Goal: Task Accomplishment & Management: Manage account settings

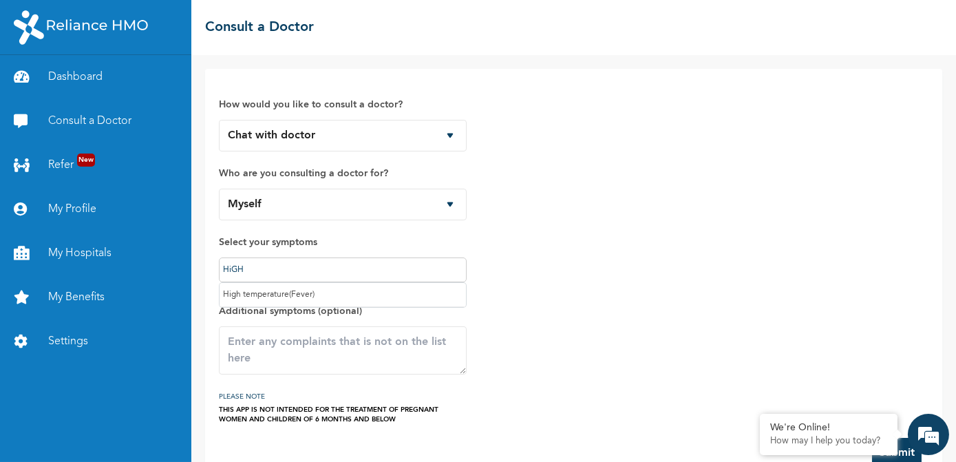
scroll to position [32, 0]
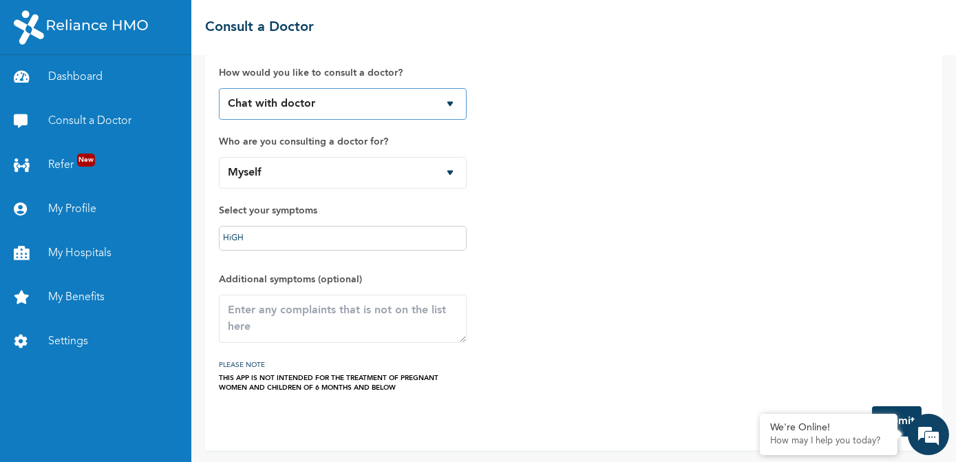
click at [452, 105] on select "Chat with doctor Phone Call" at bounding box center [343, 104] width 248 height 32
click at [45, 77] on link "Dashboard" at bounding box center [95, 77] width 191 height 44
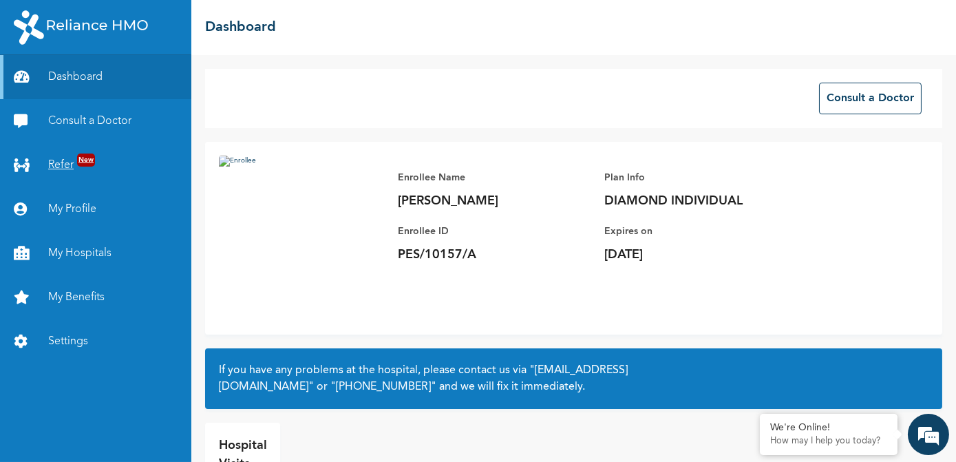
click at [56, 161] on link "Refer New" at bounding box center [95, 165] width 191 height 44
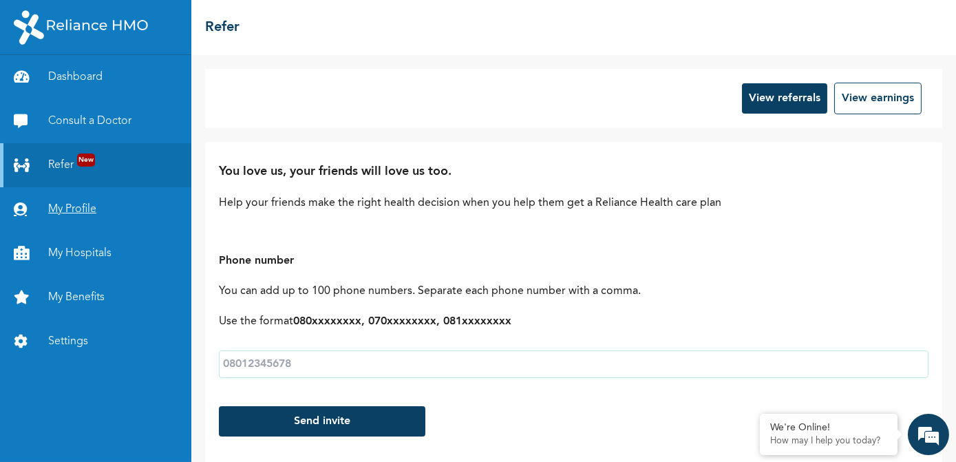
click at [77, 213] on link "My Profile" at bounding box center [95, 209] width 191 height 44
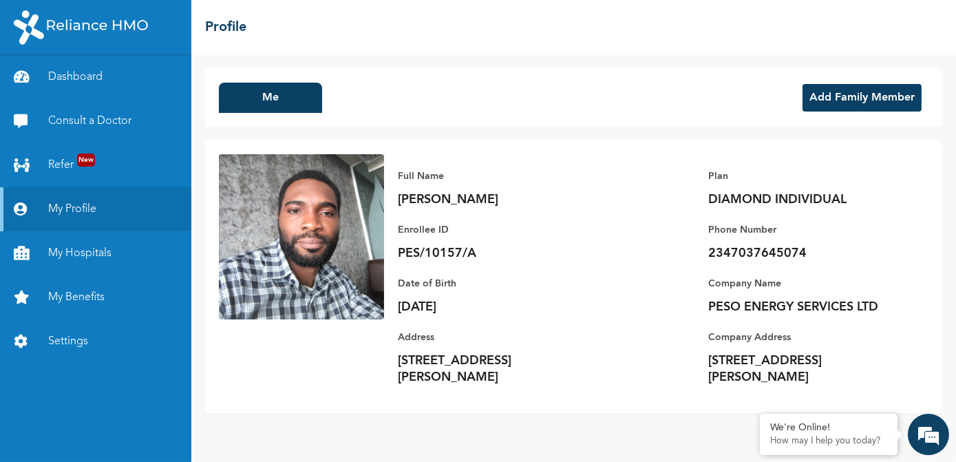
click at [847, 102] on button "Add Family Member" at bounding box center [862, 98] width 119 height 28
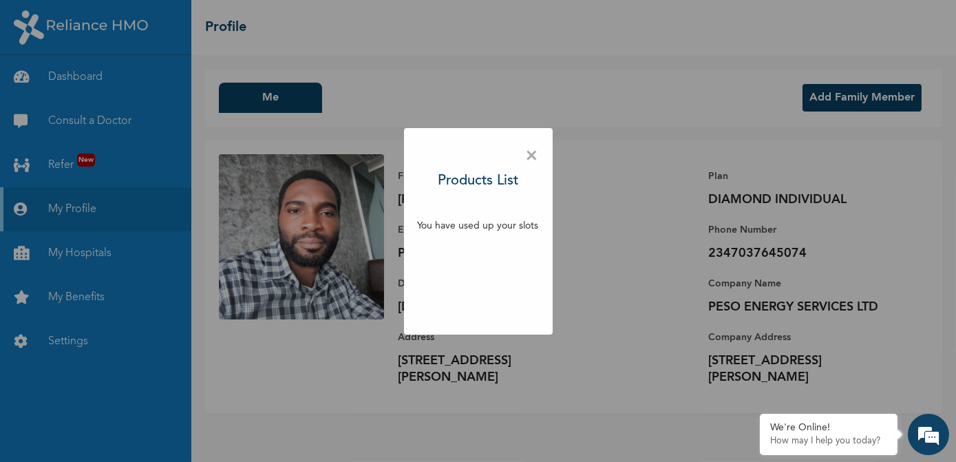
click at [531, 157] on span "×" at bounding box center [532, 156] width 13 height 29
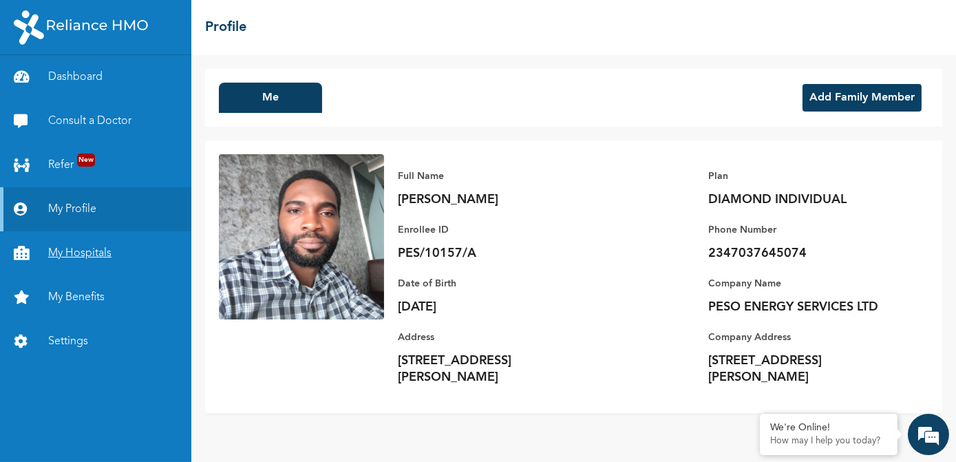
click at [85, 252] on link "My Hospitals" at bounding box center [95, 253] width 191 height 44
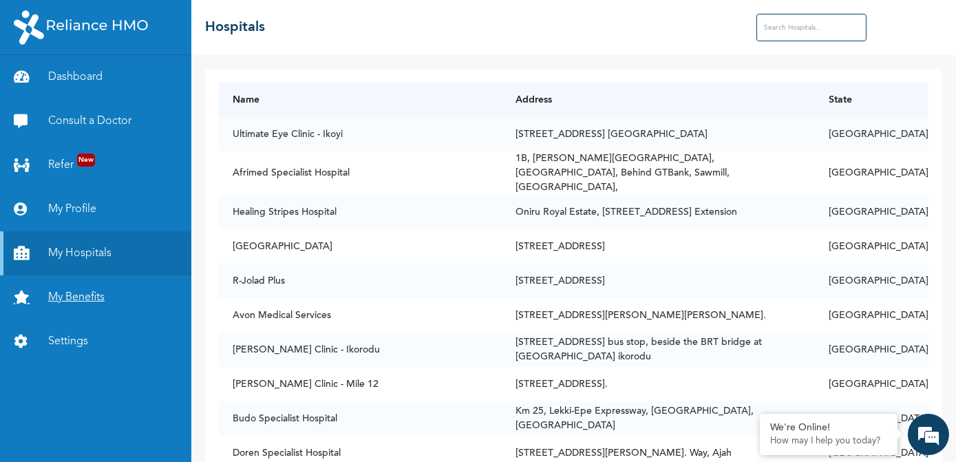
click at [85, 298] on link "My Benefits" at bounding box center [95, 297] width 191 height 44
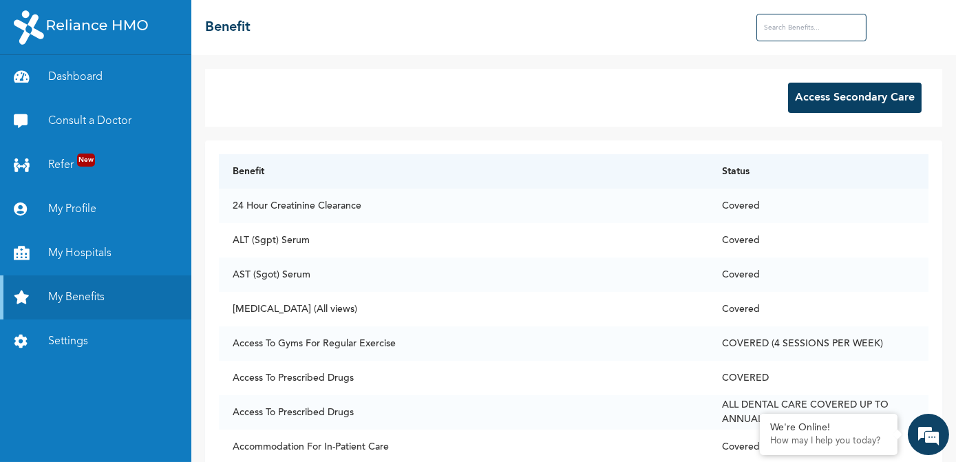
click at [802, 92] on button "Access Secondary Care" at bounding box center [855, 98] width 134 height 30
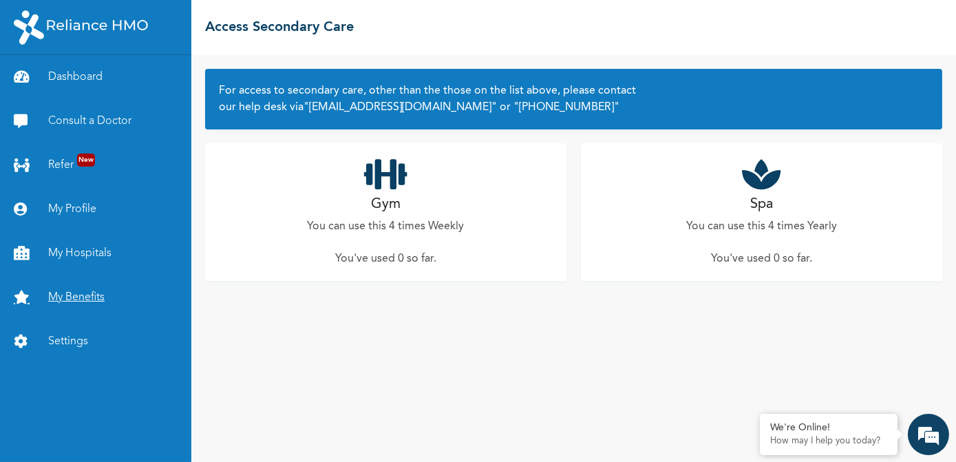
click at [85, 299] on link "My Benefits" at bounding box center [95, 297] width 191 height 44
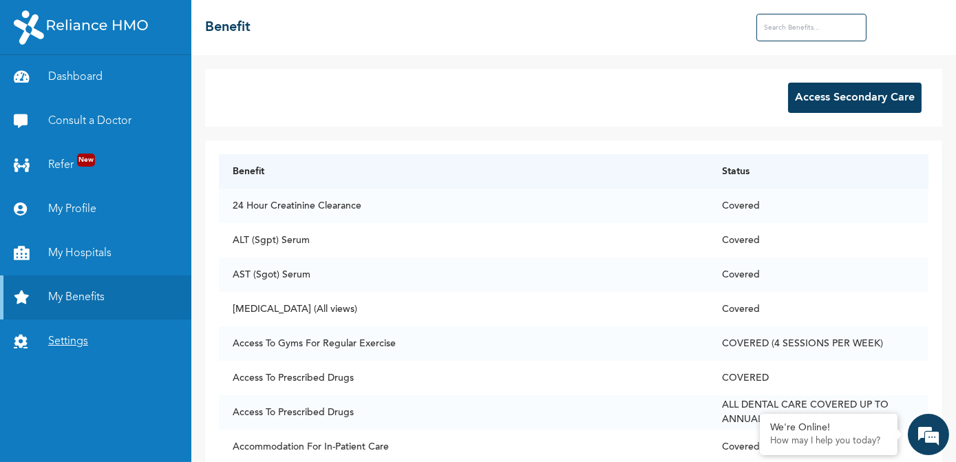
click at [68, 346] on link "Settings" at bounding box center [95, 341] width 191 height 44
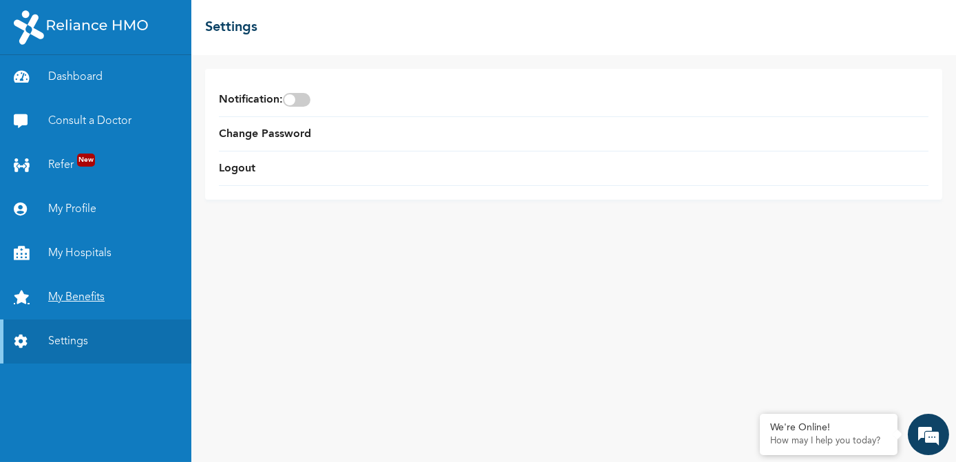
click at [75, 299] on link "My Benefits" at bounding box center [95, 297] width 191 height 44
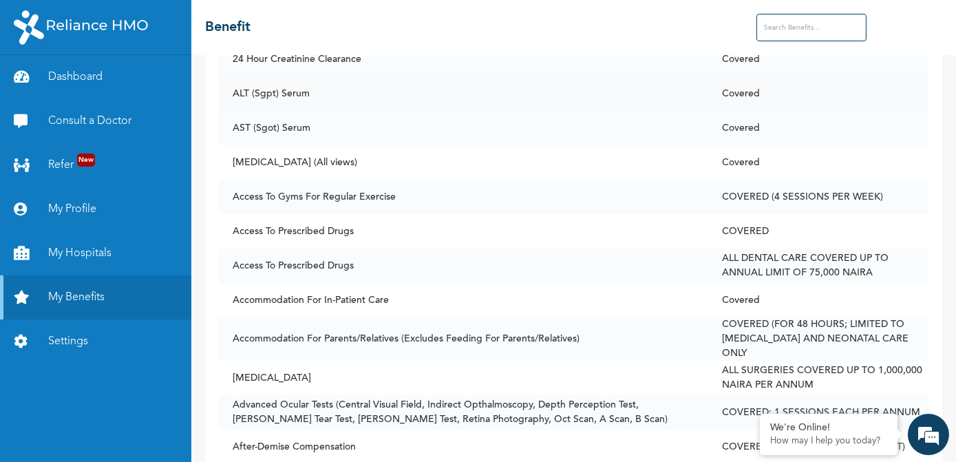
scroll to position [125, 0]
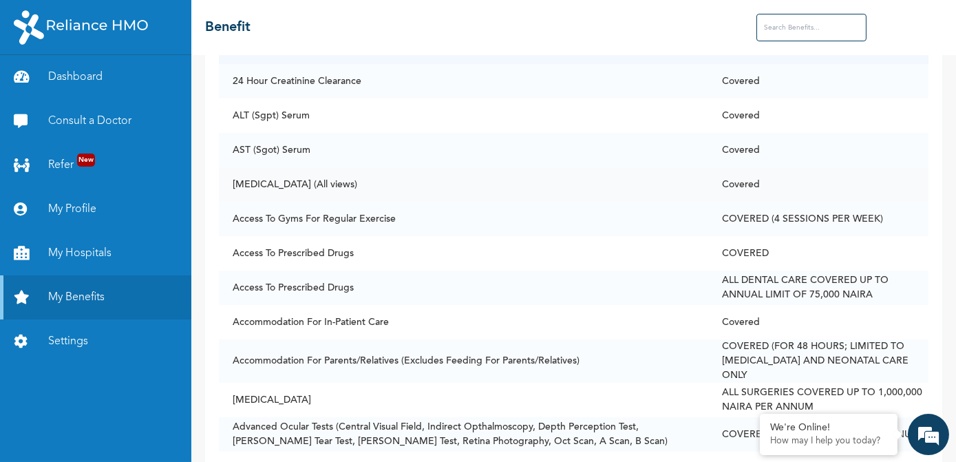
click at [698, 182] on td "[MEDICAL_DATA] (All views)" at bounding box center [463, 184] width 489 height 34
click at [654, 222] on td "Access To Gyms For Regular Exercise" at bounding box center [463, 219] width 489 height 34
click at [247, 187] on td "[MEDICAL_DATA] (All views)" at bounding box center [463, 184] width 489 height 34
click at [803, 25] on input "text" at bounding box center [811, 28] width 110 height 28
type input "p"
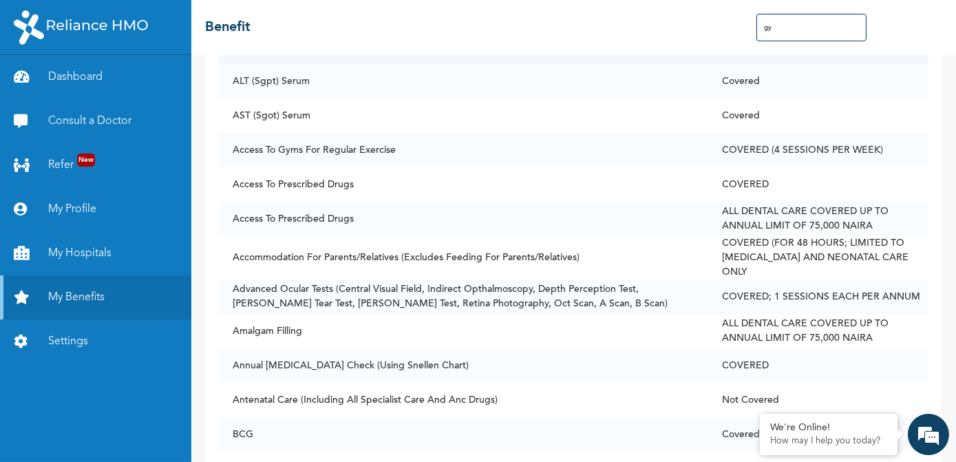
scroll to position [0, 0]
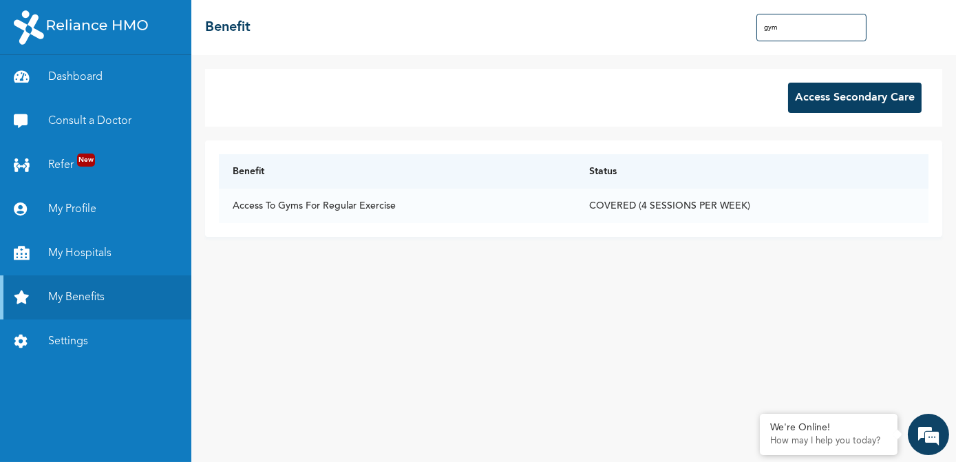
type input "gym"
click at [709, 105] on div "Access Secondary Care" at bounding box center [573, 98] width 737 height 58
drag, startPoint x: 807, startPoint y: 34, endPoint x: 738, endPoint y: 28, distance: 69.8
click at [738, 28] on div "☰ Benefit gym" at bounding box center [573, 27] width 765 height 55
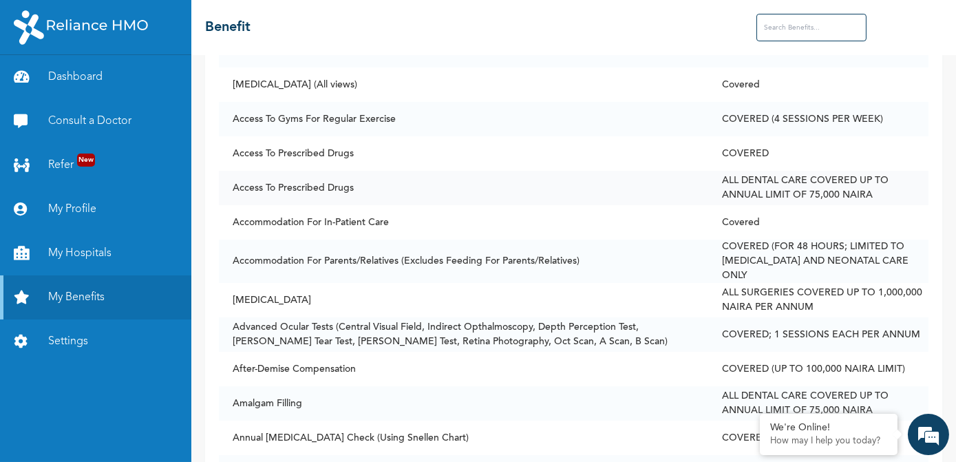
scroll to position [250, 0]
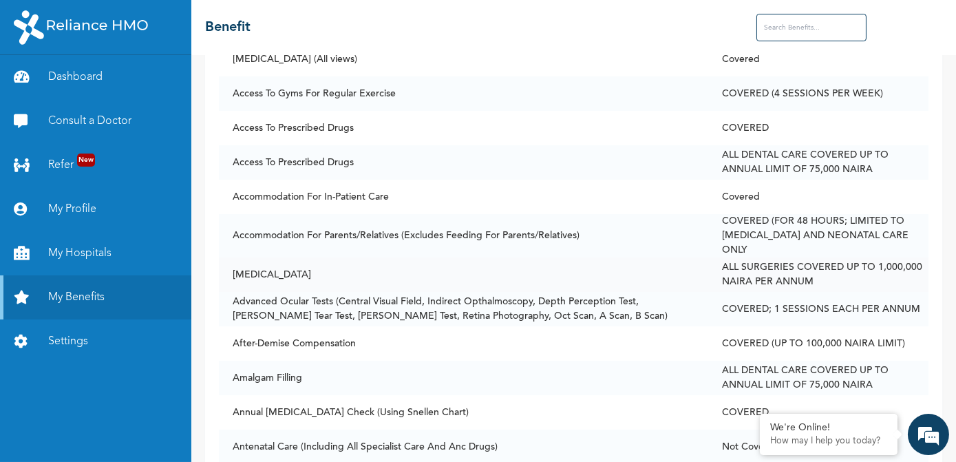
click at [306, 267] on td "[MEDICAL_DATA]" at bounding box center [463, 274] width 489 height 34
click at [310, 263] on td "[MEDICAL_DATA]" at bounding box center [463, 274] width 489 height 34
click at [524, 309] on td "Advanced Ocular Tests (Central Visual Field, Indirect Opthalmoscopy, Depth Perc…" at bounding box center [463, 309] width 489 height 34
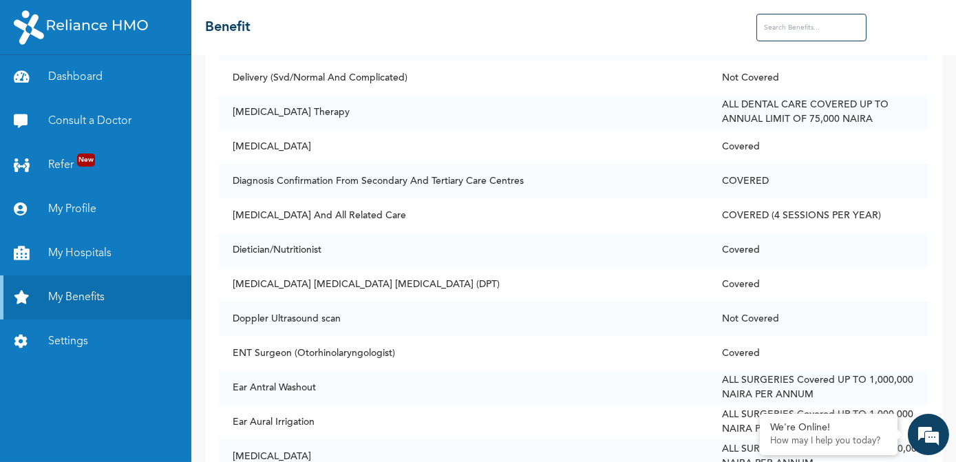
scroll to position [2565, 0]
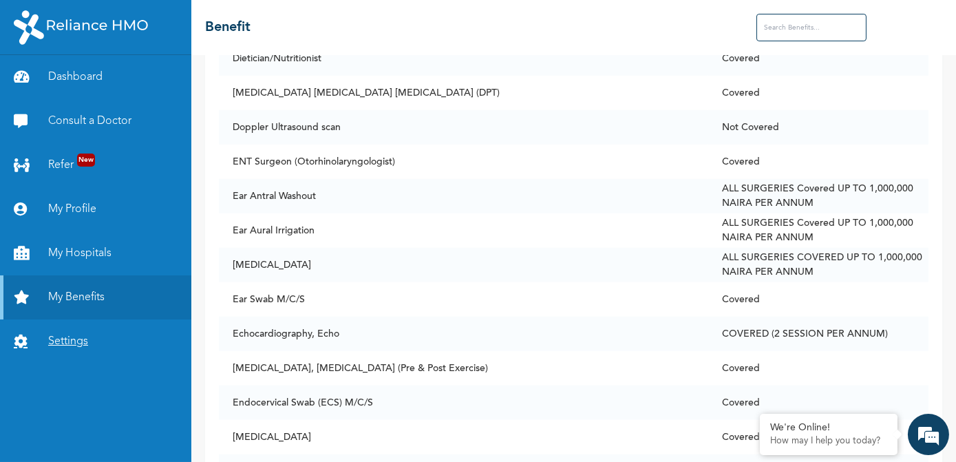
click at [75, 346] on link "Settings" at bounding box center [95, 341] width 191 height 44
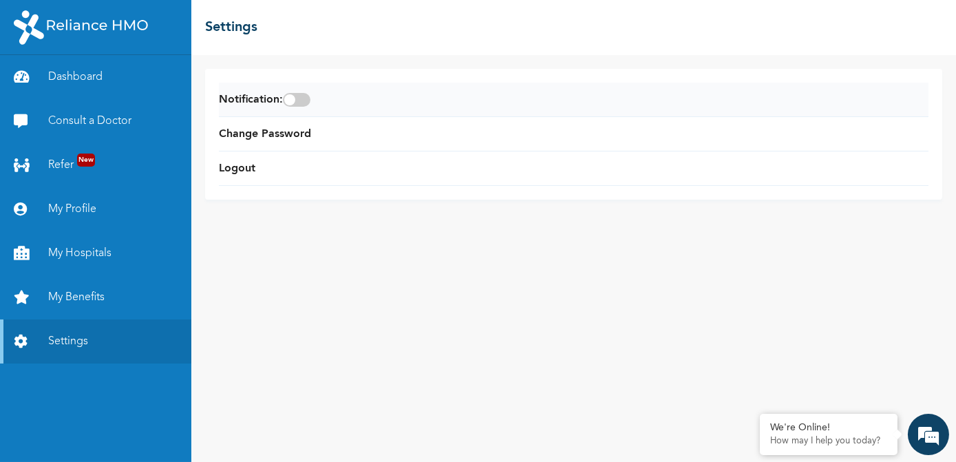
click at [306, 100] on span at bounding box center [297, 100] width 28 height 14
click at [0, 0] on input "checkbox" at bounding box center [0, 0] width 0 height 0
click at [83, 297] on link "My Benefits" at bounding box center [95, 297] width 191 height 44
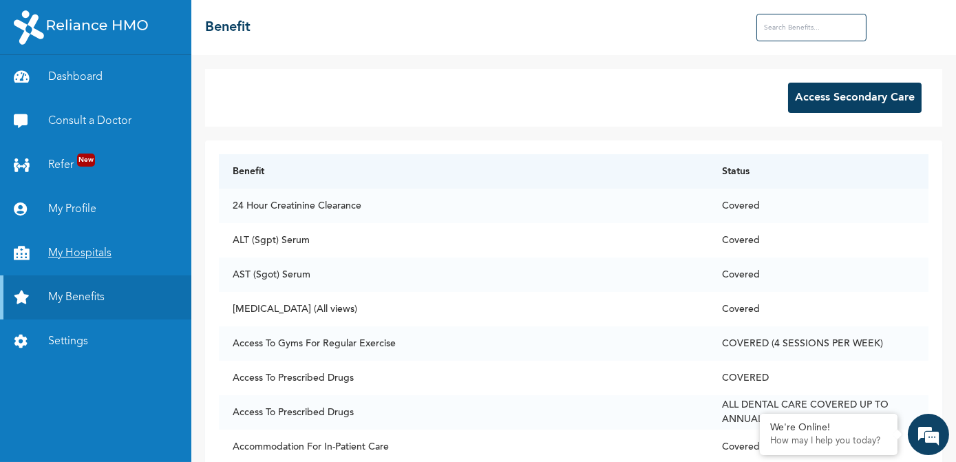
click at [81, 251] on link "My Hospitals" at bounding box center [95, 253] width 191 height 44
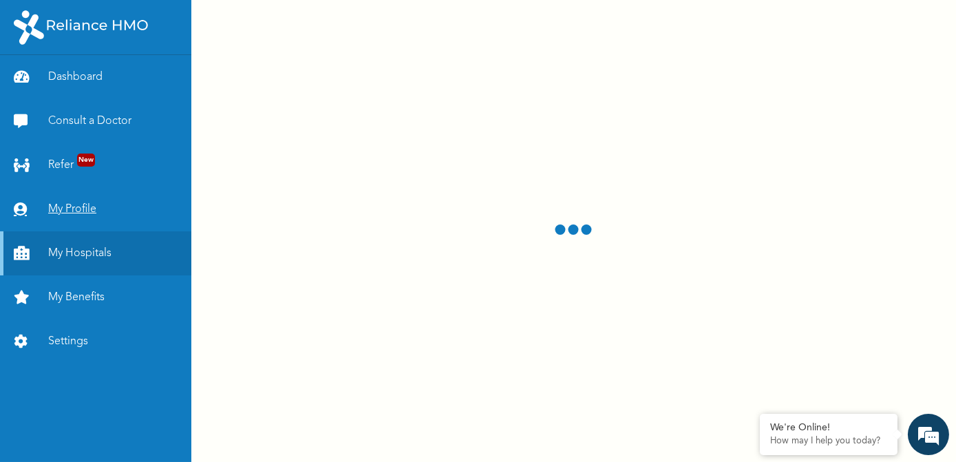
click at [80, 212] on link "My Profile" at bounding box center [95, 209] width 191 height 44
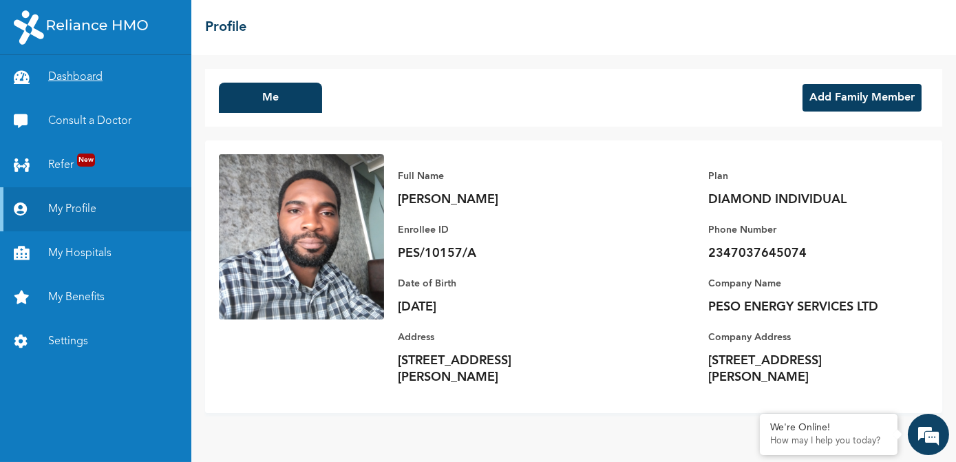
click at [55, 81] on link "Dashboard" at bounding box center [95, 77] width 191 height 44
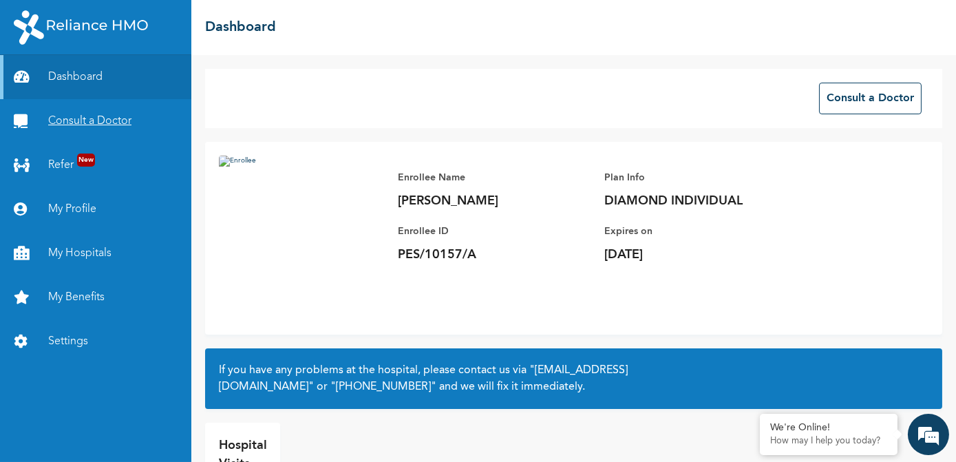
click at [73, 124] on link "Consult a Doctor" at bounding box center [95, 121] width 191 height 44
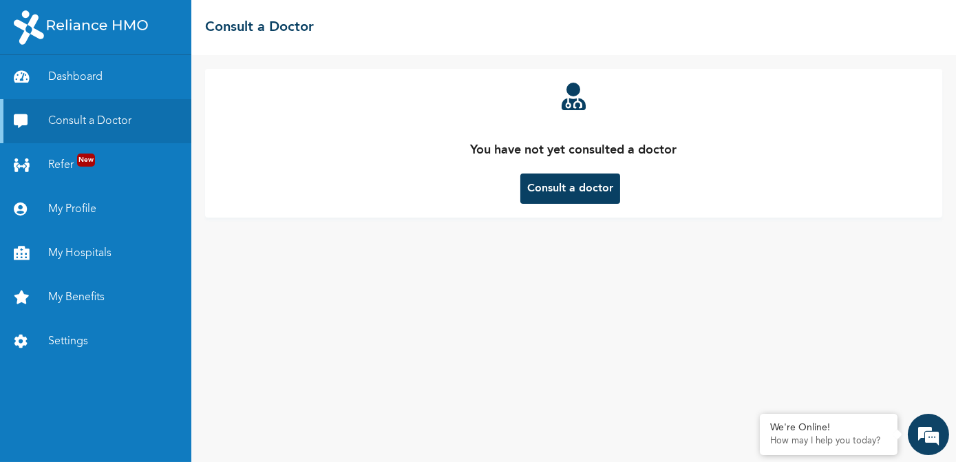
click at [534, 190] on button "Consult a doctor" at bounding box center [570, 188] width 100 height 30
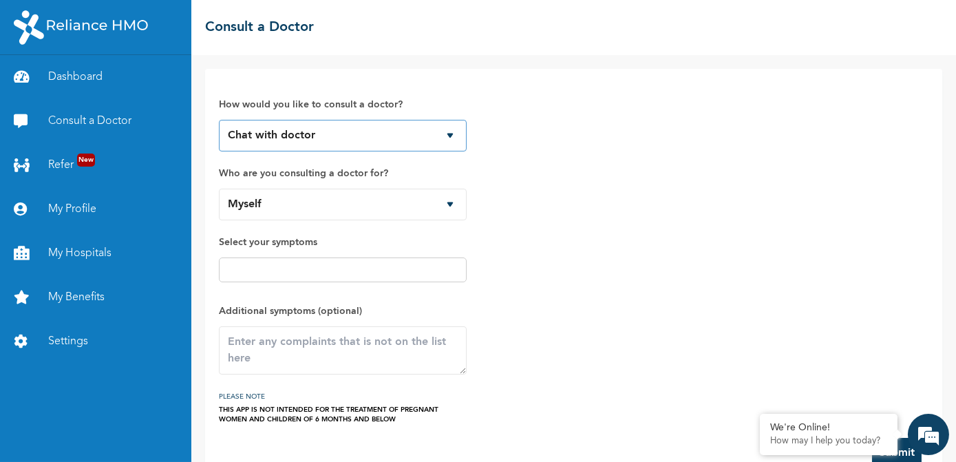
click at [447, 136] on select "Chat with doctor Phone Call" at bounding box center [343, 136] width 248 height 32
click at [114, 118] on link "Consult a Doctor" at bounding box center [95, 121] width 191 height 44
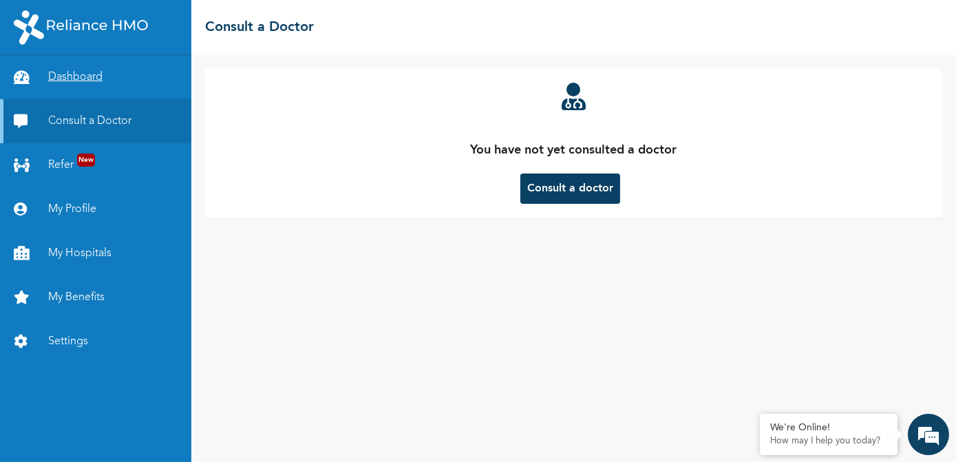
click at [83, 80] on link "Dashboard" at bounding box center [95, 77] width 191 height 44
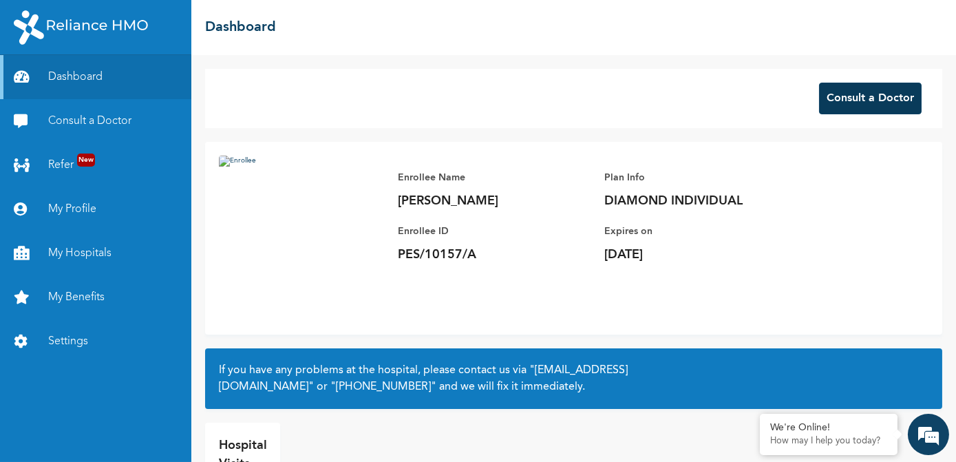
click at [841, 96] on button "Consult a Doctor" at bounding box center [870, 99] width 103 height 32
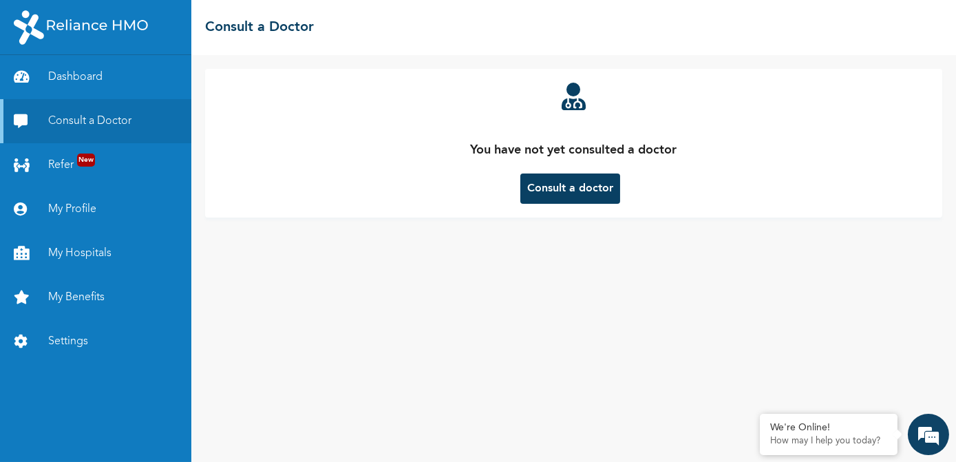
click at [602, 190] on button "Consult a doctor" at bounding box center [570, 188] width 100 height 30
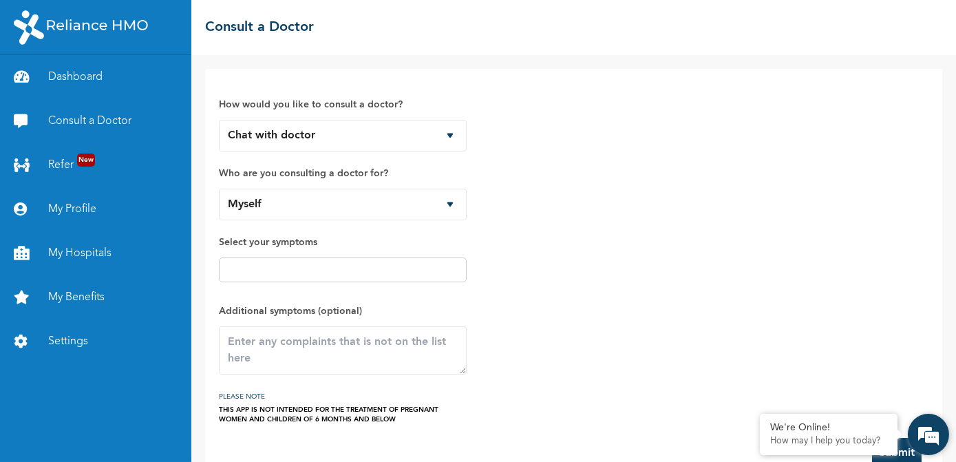
click at [927, 432] on em at bounding box center [928, 434] width 37 height 37
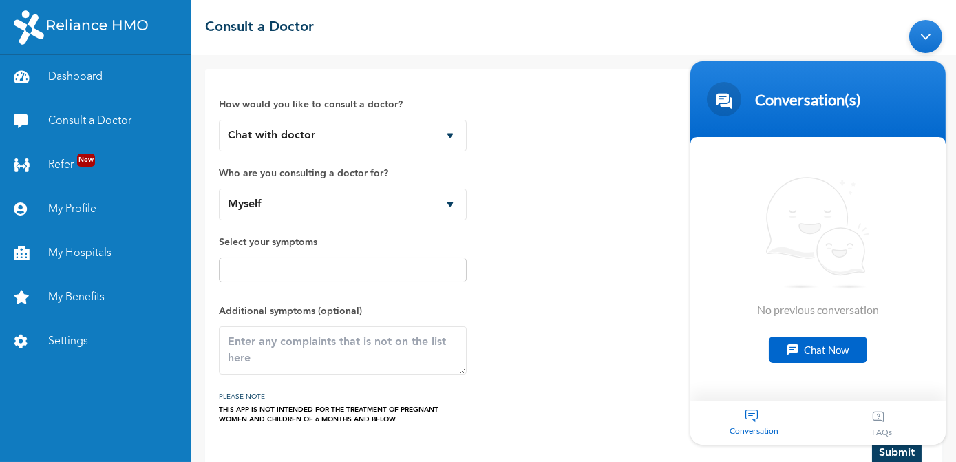
click at [928, 41] on div "Minimize live chat window" at bounding box center [925, 35] width 33 height 33
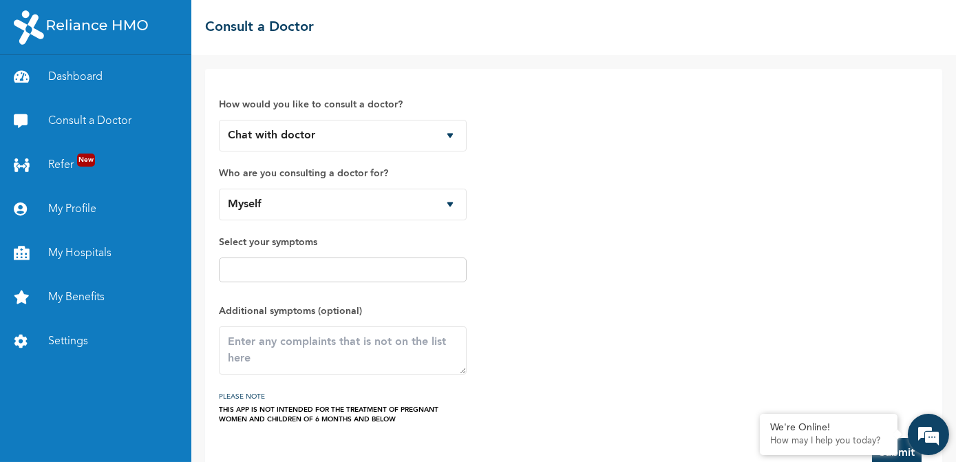
click at [923, 438] on em at bounding box center [928, 434] width 37 height 37
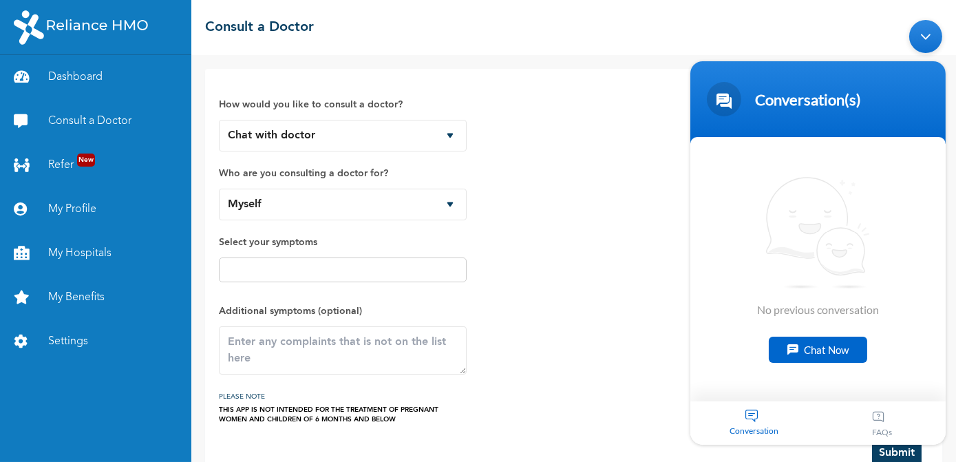
click at [931, 28] on div "Minimize live chat window" at bounding box center [925, 35] width 33 height 33
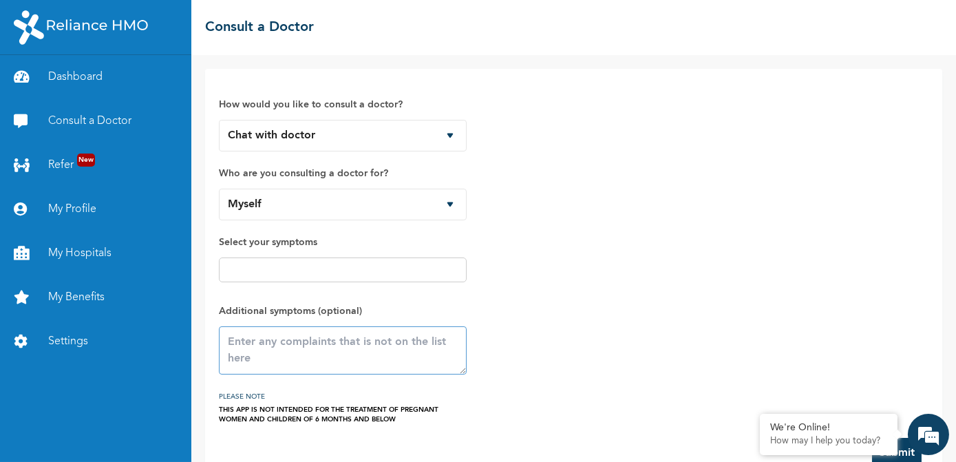
click at [450, 362] on textarea at bounding box center [343, 350] width 248 height 48
click at [464, 370] on textarea at bounding box center [343, 350] width 248 height 48
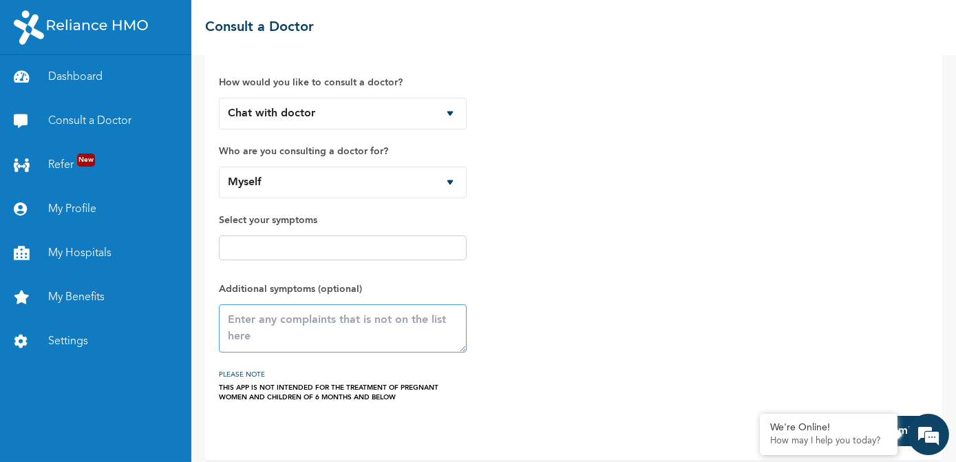
scroll to position [32, 0]
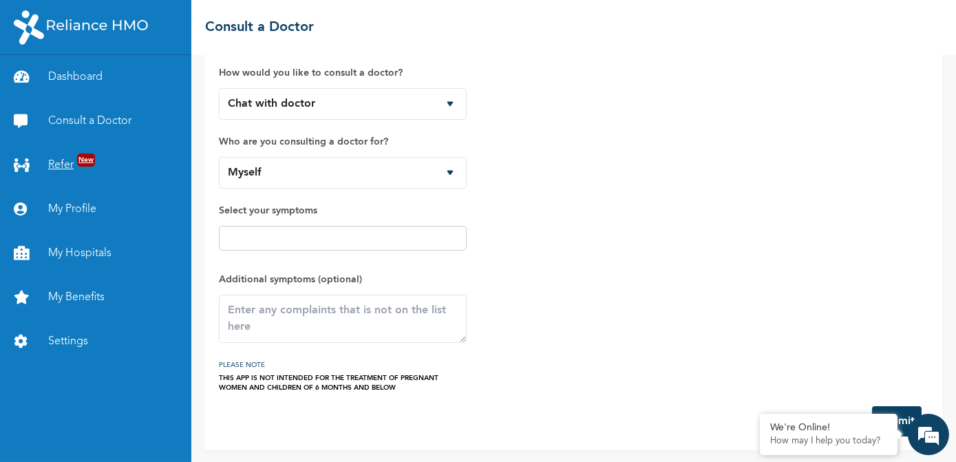
click at [62, 167] on link "Refer New" at bounding box center [95, 165] width 191 height 44
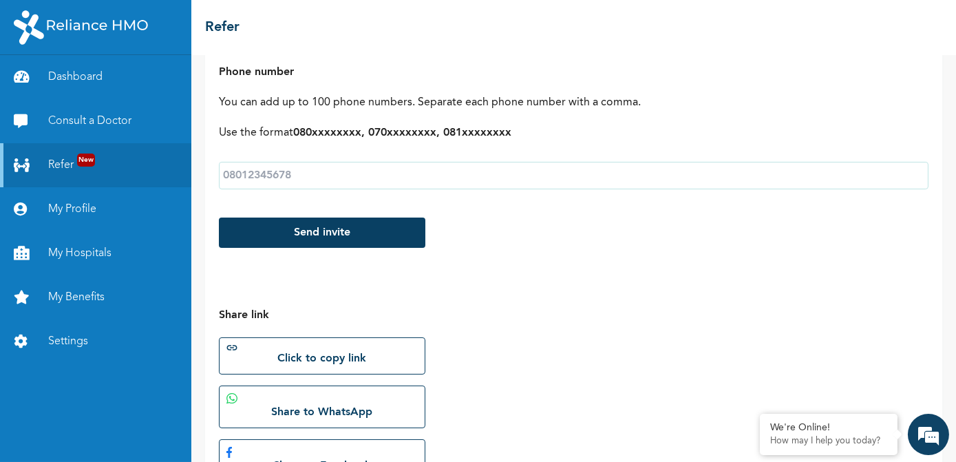
scroll to position [74, 0]
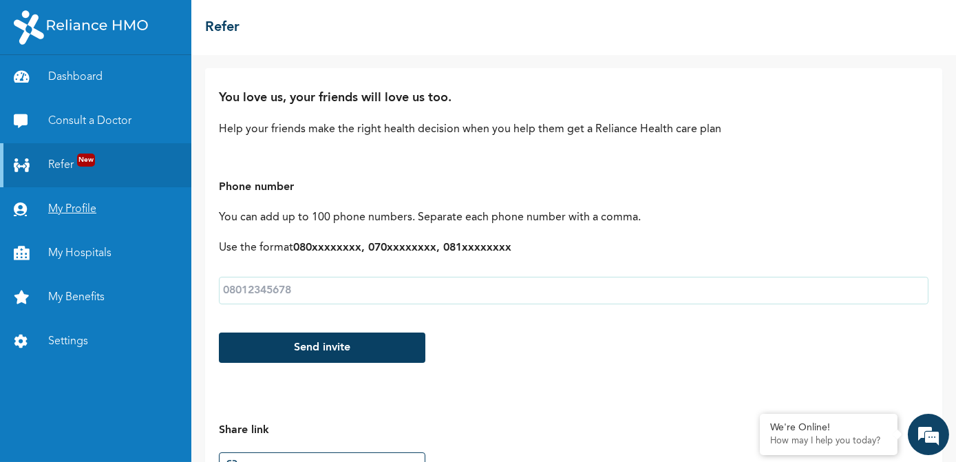
click at [55, 206] on link "My Profile" at bounding box center [95, 209] width 191 height 44
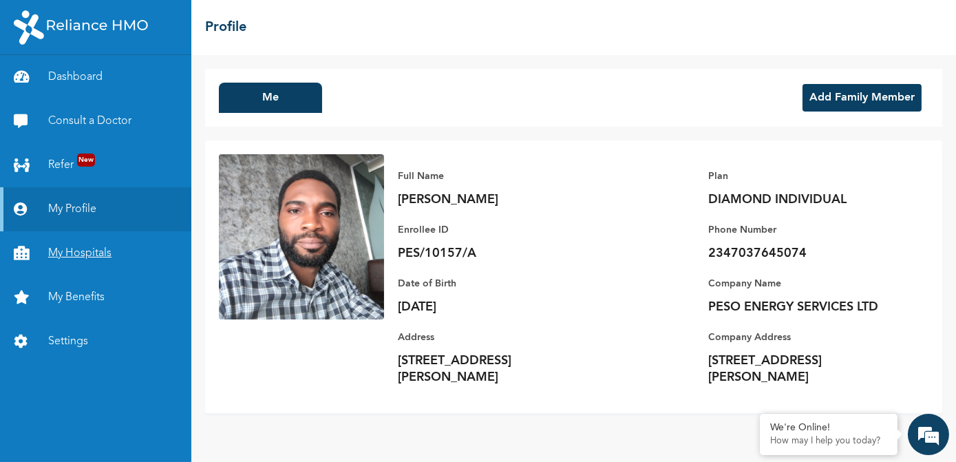
click at [94, 253] on link "My Hospitals" at bounding box center [95, 253] width 191 height 44
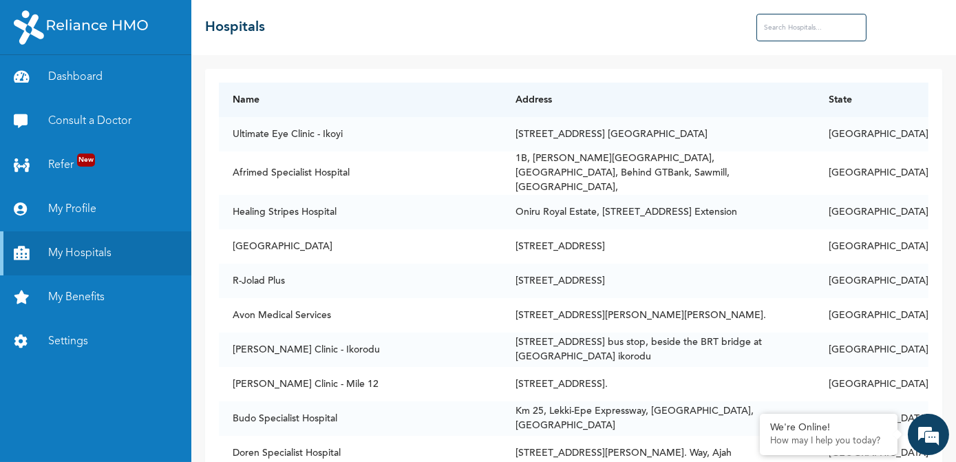
click at [121, 28] on img at bounding box center [81, 27] width 134 height 34
click at [106, 123] on link "Consult a Doctor" at bounding box center [95, 121] width 191 height 44
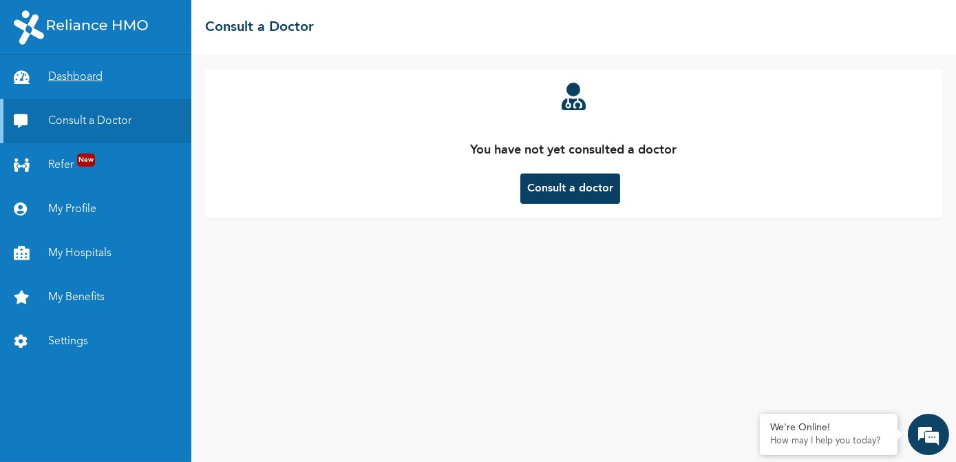
click at [88, 80] on link "Dashboard" at bounding box center [95, 77] width 191 height 44
